Goal: Navigation & Orientation: Understand site structure

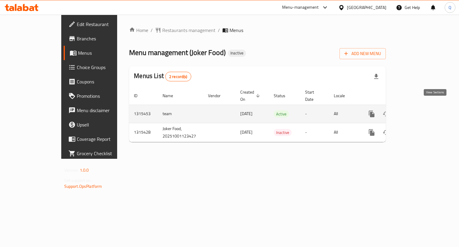
click at [418, 110] on icon "enhanced table" at bounding box center [414, 113] width 7 height 7
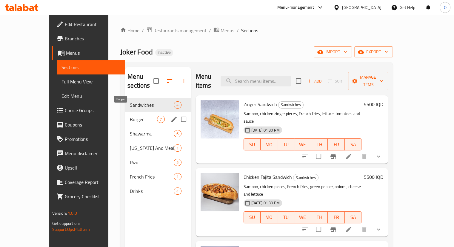
click at [140, 116] on span "Burger" at bounding box center [143, 119] width 27 height 7
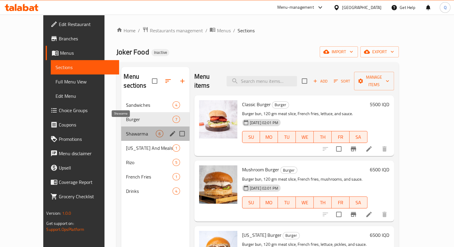
click at [129, 130] on span "Shawarma" at bounding box center [141, 133] width 30 height 7
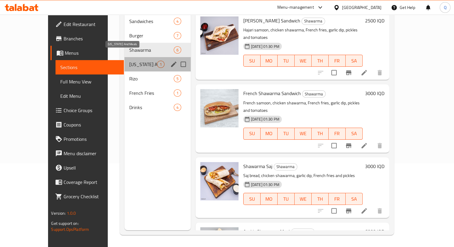
click at [129, 61] on span "[US_STATE] And Meals" at bounding box center [142, 64] width 27 height 7
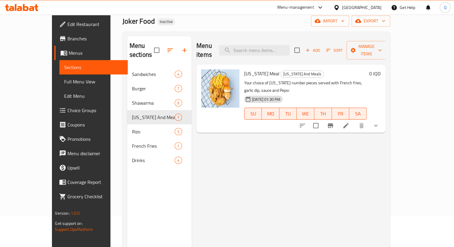
scroll to position [30, 0]
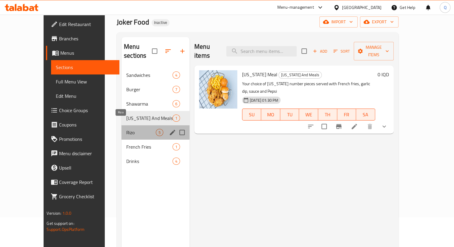
click at [126, 129] on span "Rizo" at bounding box center [141, 132] width 30 height 7
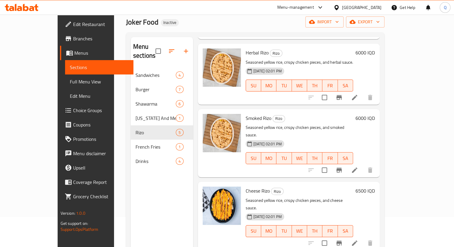
scroll to position [84, 0]
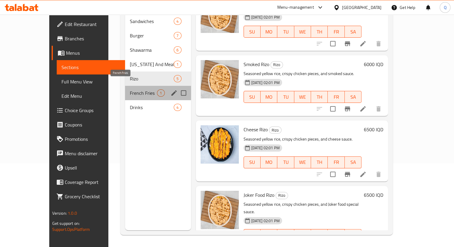
click at [130, 89] on span "French Fries" at bounding box center [143, 92] width 27 height 7
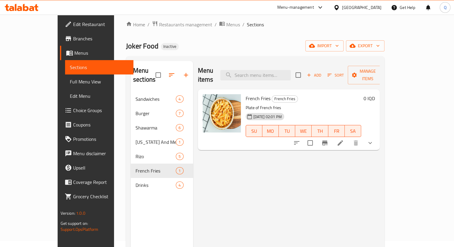
scroll to position [3, 0]
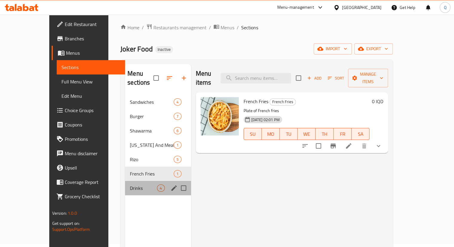
click at [128, 181] on div "Drinks 4" at bounding box center [158, 188] width 66 height 14
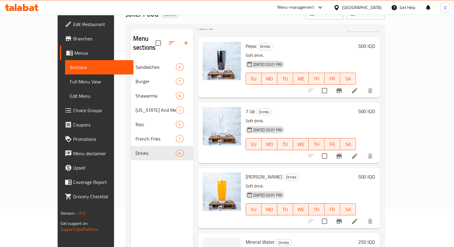
scroll to position [38, 0]
click at [153, 6] on div "Menu-management [GEOGRAPHIC_DATA] Get Help Q" at bounding box center [227, 7] width 454 height 14
click at [162, 8] on div "Menu-management [GEOGRAPHIC_DATA] Get Help Q" at bounding box center [227, 7] width 454 height 14
